Goal: Information Seeking & Learning: Learn about a topic

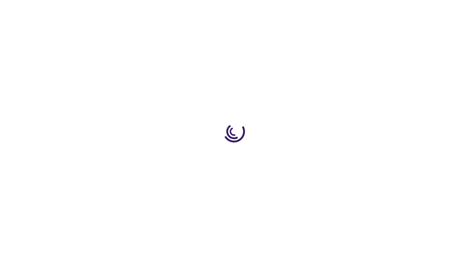
scroll to position [461, 0]
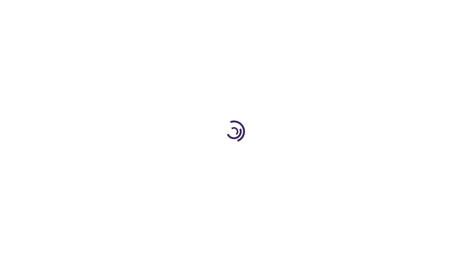
scroll to position [451, 0]
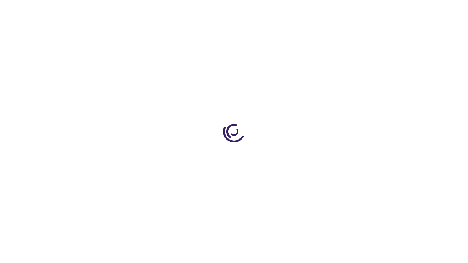
scroll to position [278, 0]
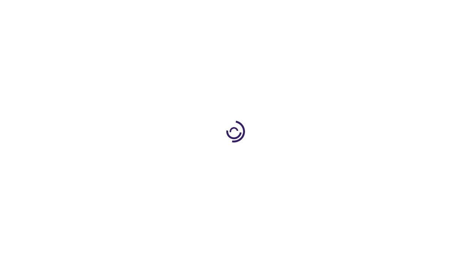
scroll to position [1022, 0]
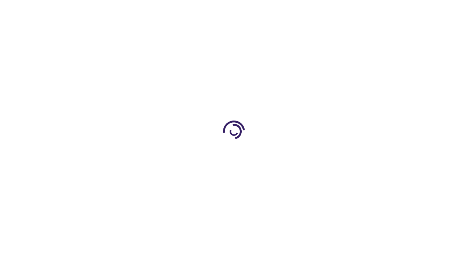
scroll to position [358, 0]
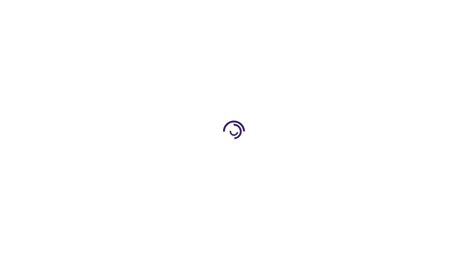
scroll to position [382, 0]
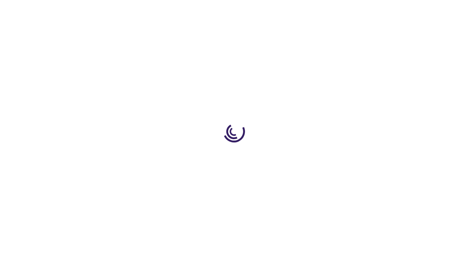
scroll to position [818, 0]
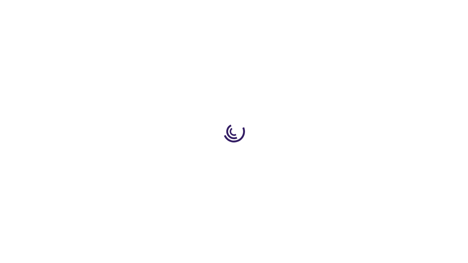
scroll to position [286, 0]
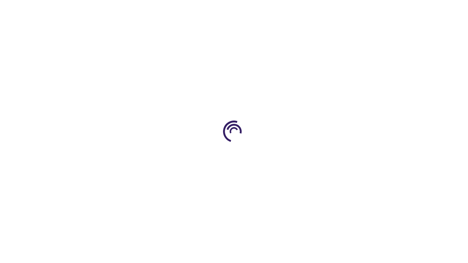
scroll to position [960, 0]
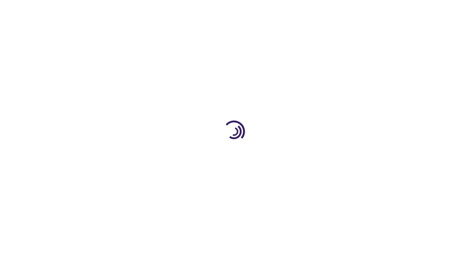
scroll to position [1806, 0]
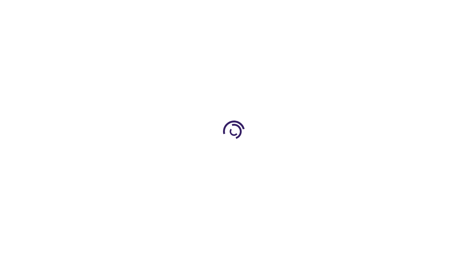
scroll to position [233, 0]
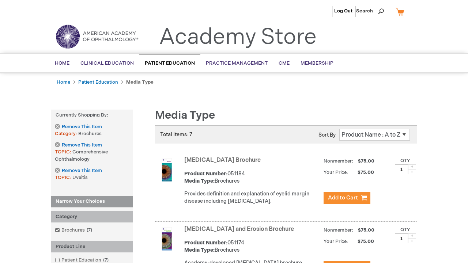
scroll to position [960, 0]
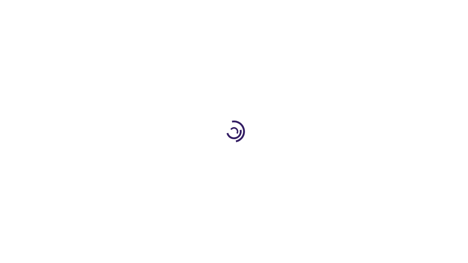
scroll to position [512, 0]
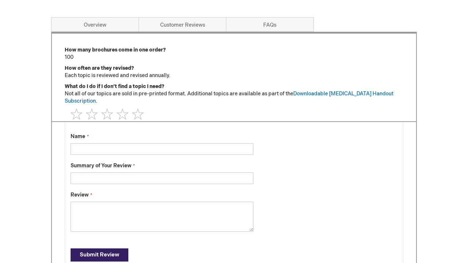
scroll to position [629, 0]
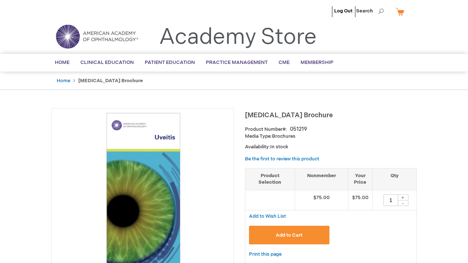
scroll to position [630, 0]
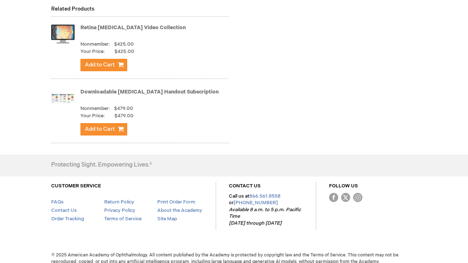
type input "1"
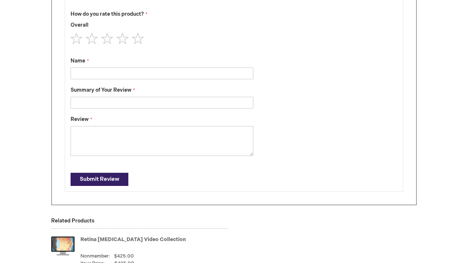
scroll to position [355, 0]
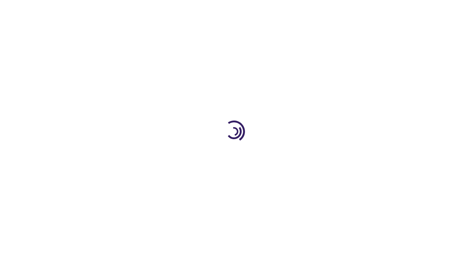
scroll to position [1266, 0]
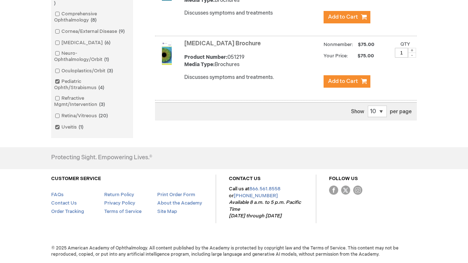
scroll to position [1326, 0]
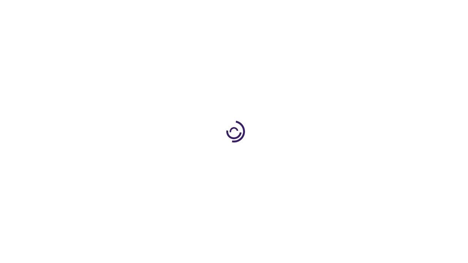
scroll to position [374, 0]
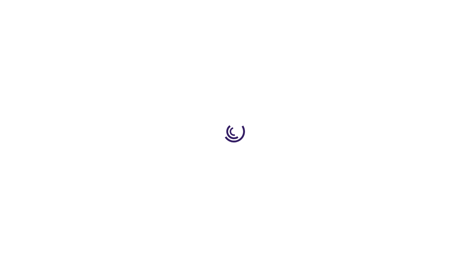
scroll to position [705, 0]
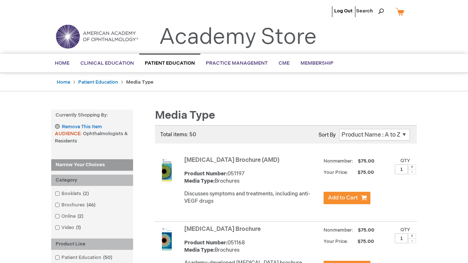
scroll to position [1813, 0]
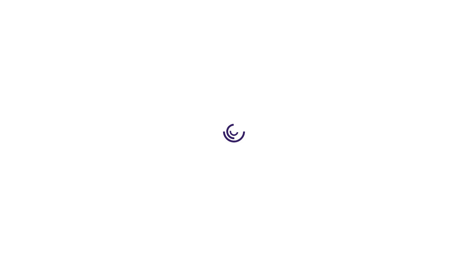
scroll to position [705, 0]
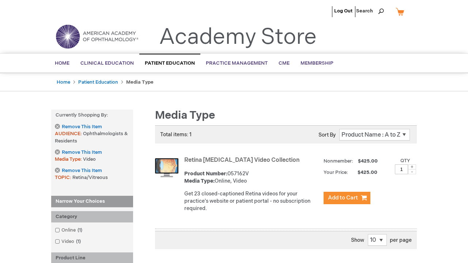
scroll to position [976, 0]
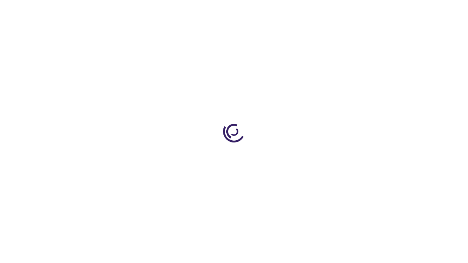
scroll to position [174, 0]
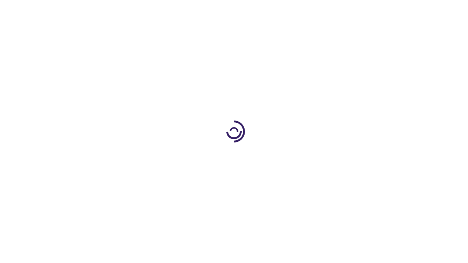
scroll to position [641, 0]
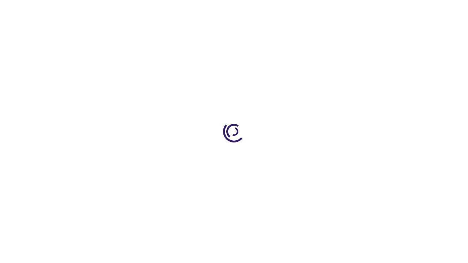
scroll to position [1109, 0]
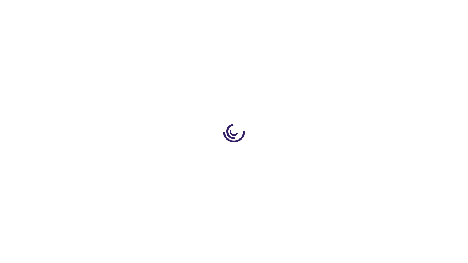
scroll to position [251, 0]
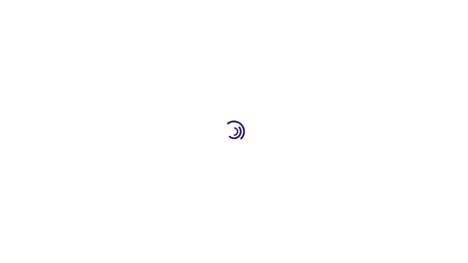
scroll to position [474, 0]
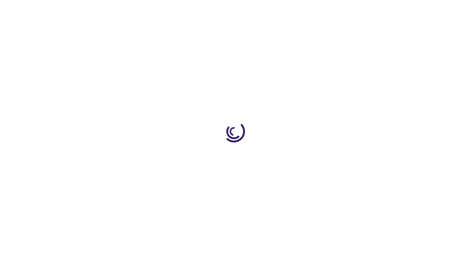
scroll to position [1009, 0]
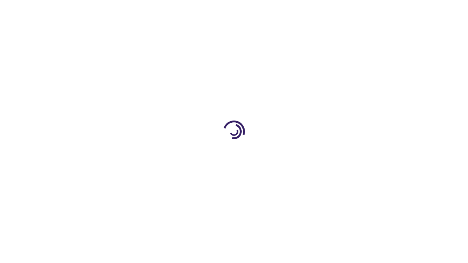
scroll to position [174, 0]
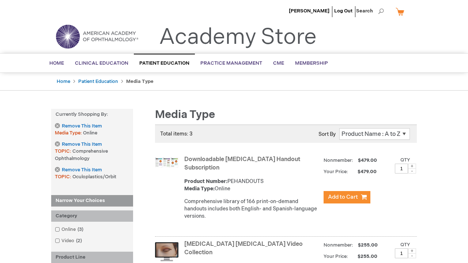
scroll to position [351, 0]
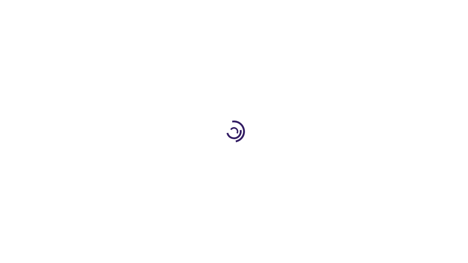
scroll to position [329, 0]
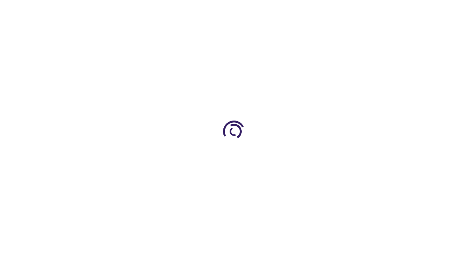
scroll to position [1041, 0]
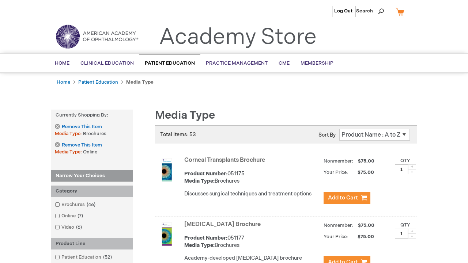
scroll to position [746, 0]
